Goal: Task Accomplishment & Management: Manage account settings

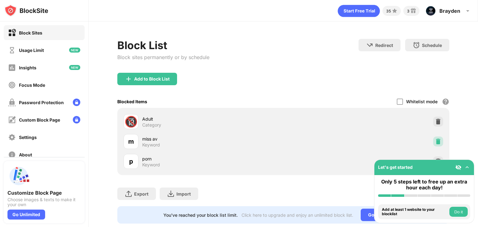
click at [433, 137] on div at bounding box center [438, 142] width 10 height 10
